Goal: Task Accomplishment & Management: Manage account settings

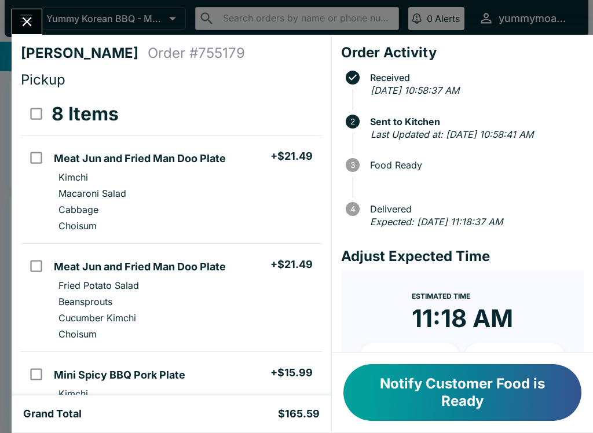
click at [444, 383] on button "Notify Customer Food is Ready" at bounding box center [463, 392] width 238 height 57
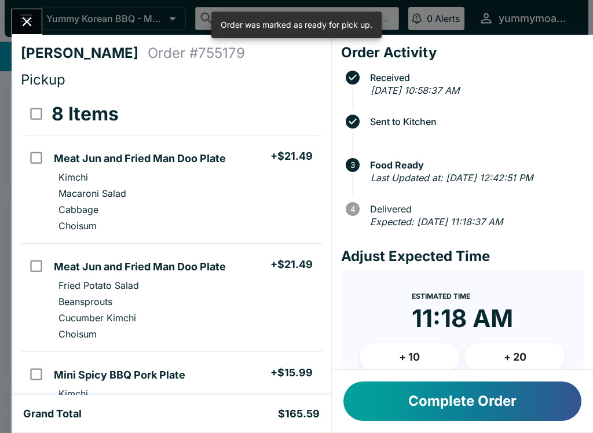
click at [6, 21] on div "[PERSON_NAME] Order # 755179 Pickup 8 Items Meat Jun and Fried Man Doo Plate + …" at bounding box center [296, 216] width 593 height 433
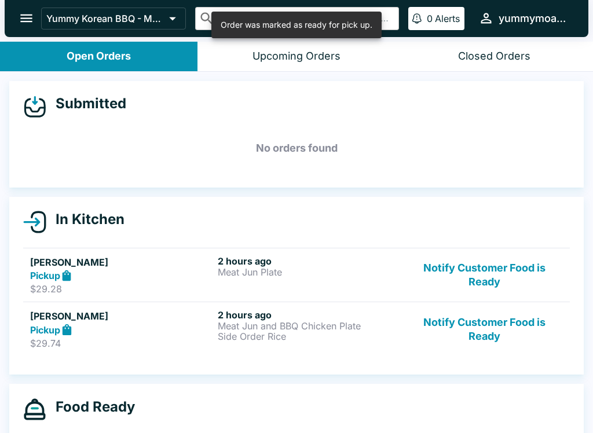
click at [6, 20] on div at bounding box center [6, 216] width 12 height 433
click at [490, 287] on button "Notify Customer Food is Ready" at bounding box center [484, 276] width 157 height 40
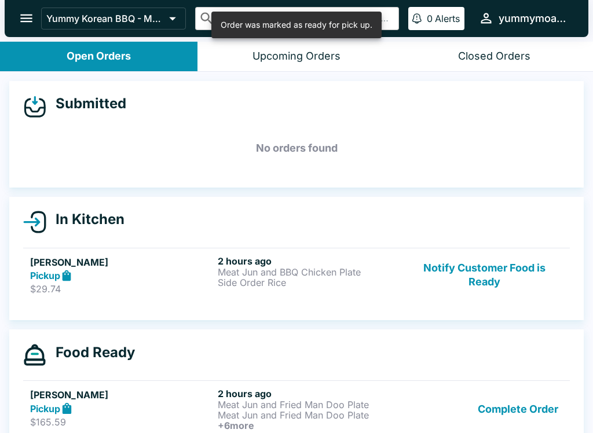
click at [490, 287] on button "Notify Customer Food is Ready" at bounding box center [484, 276] width 157 height 40
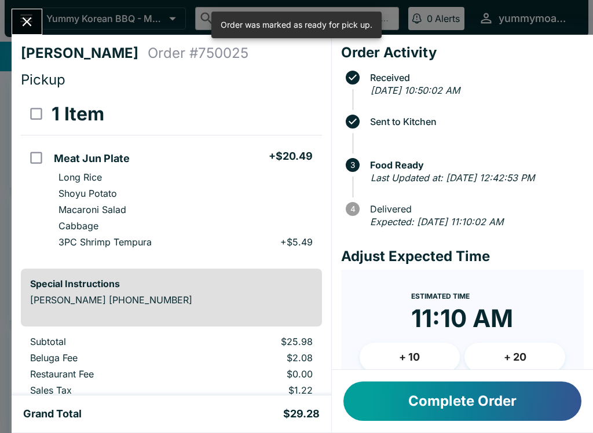
click at [492, 265] on h4 "Adjust Expected Time" at bounding box center [462, 256] width 243 height 17
click at [36, 21] on button "Close" at bounding box center [27, 21] width 30 height 25
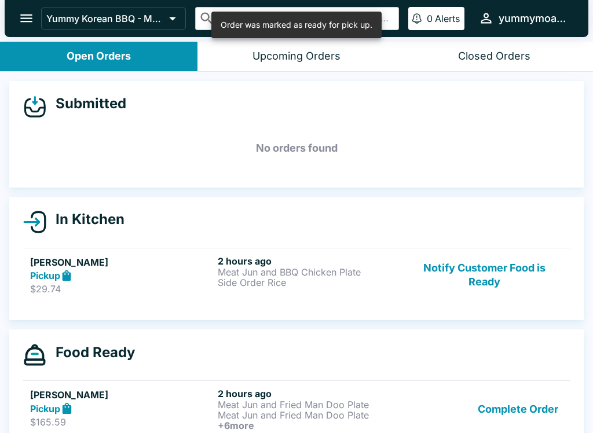
click at [488, 289] on button "Notify Customer Food is Ready" at bounding box center [484, 276] width 157 height 40
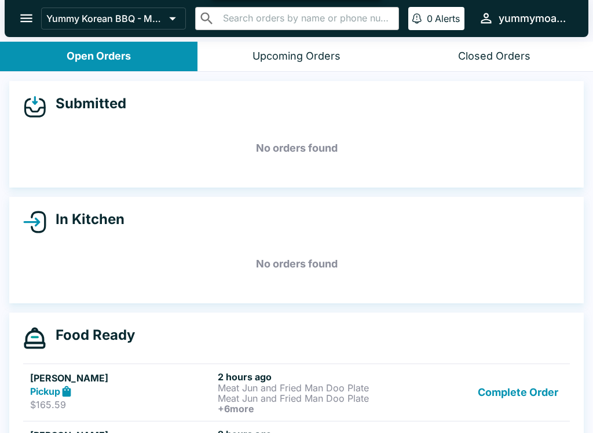
click at [510, 395] on button "Complete Order" at bounding box center [518, 392] width 90 height 43
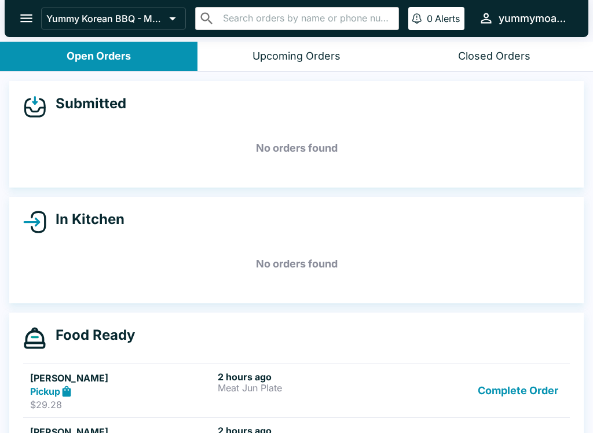
click at [510, 395] on button "Complete Order" at bounding box center [518, 391] width 90 height 40
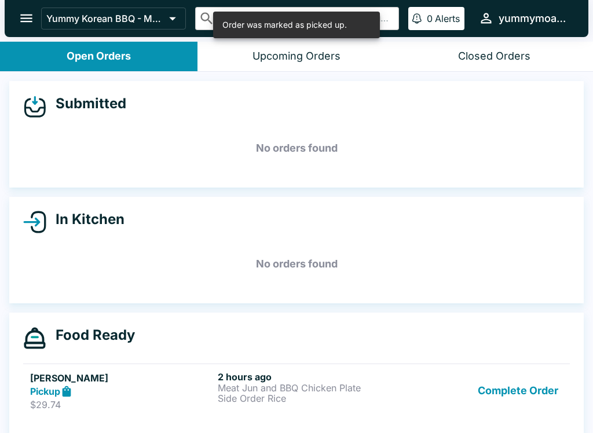
click at [512, 396] on button "Complete Order" at bounding box center [518, 391] width 90 height 40
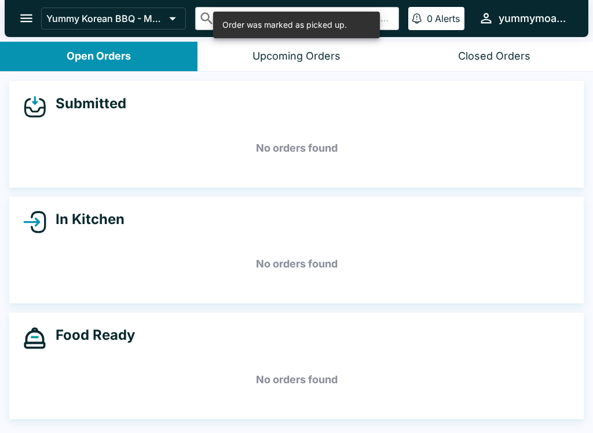
click at [517, 395] on h5 "No orders found" at bounding box center [296, 380] width 547 height 42
